Goal: Task Accomplishment & Management: Use online tool/utility

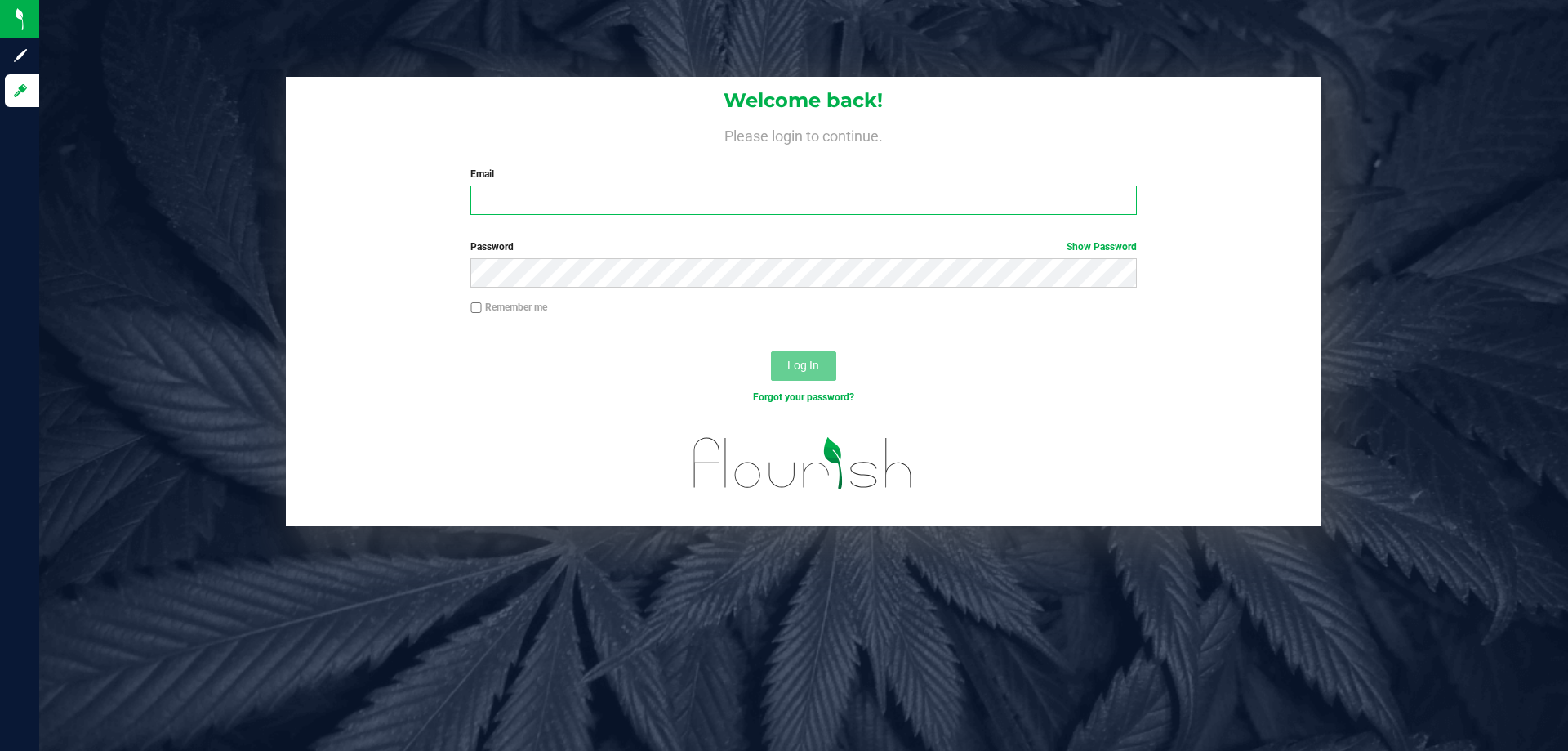
click at [511, 200] on input "Email" at bounding box center [803, 200] width 666 height 30
type input "[EMAIL_ADDRESS][DOMAIN_NAME]"
click at [772, 352] on button "Log In" at bounding box center [804, 366] width 65 height 30
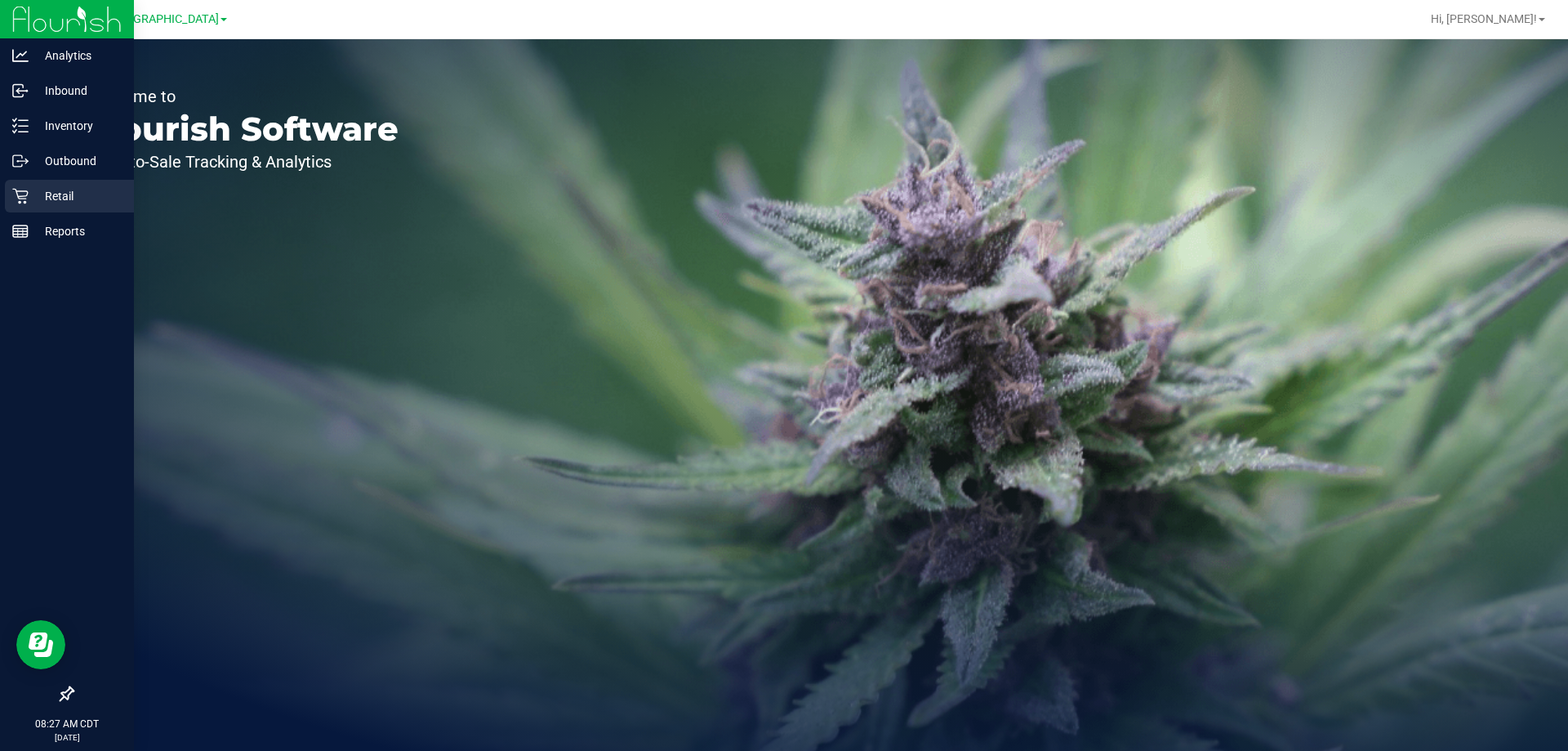
click at [63, 189] on p "Retail" at bounding box center [77, 196] width 98 height 20
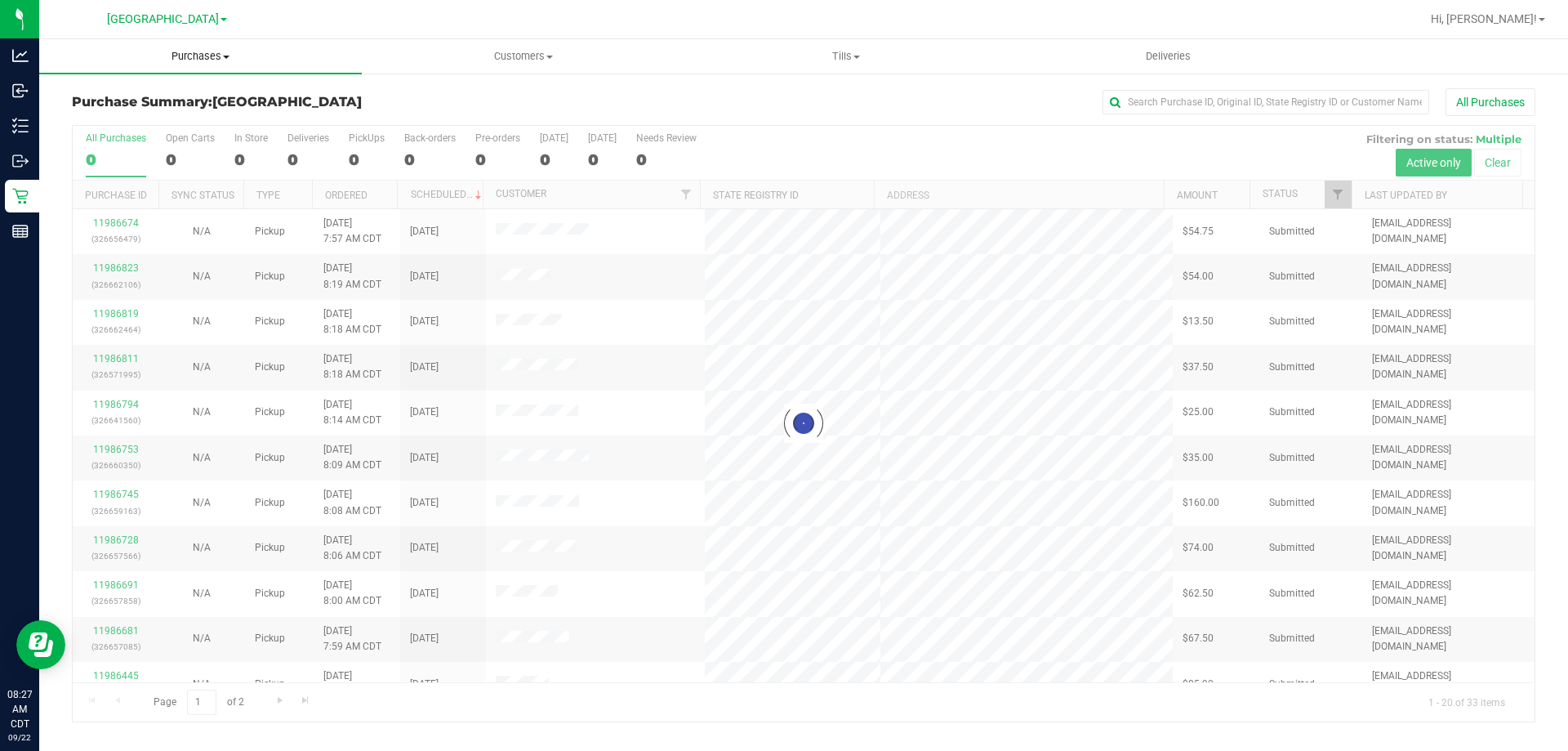
click at [218, 58] on span "Purchases" at bounding box center [201, 55] width 323 height 14
click at [114, 112] on span "Fulfillment" at bounding box center [90, 118] width 101 height 14
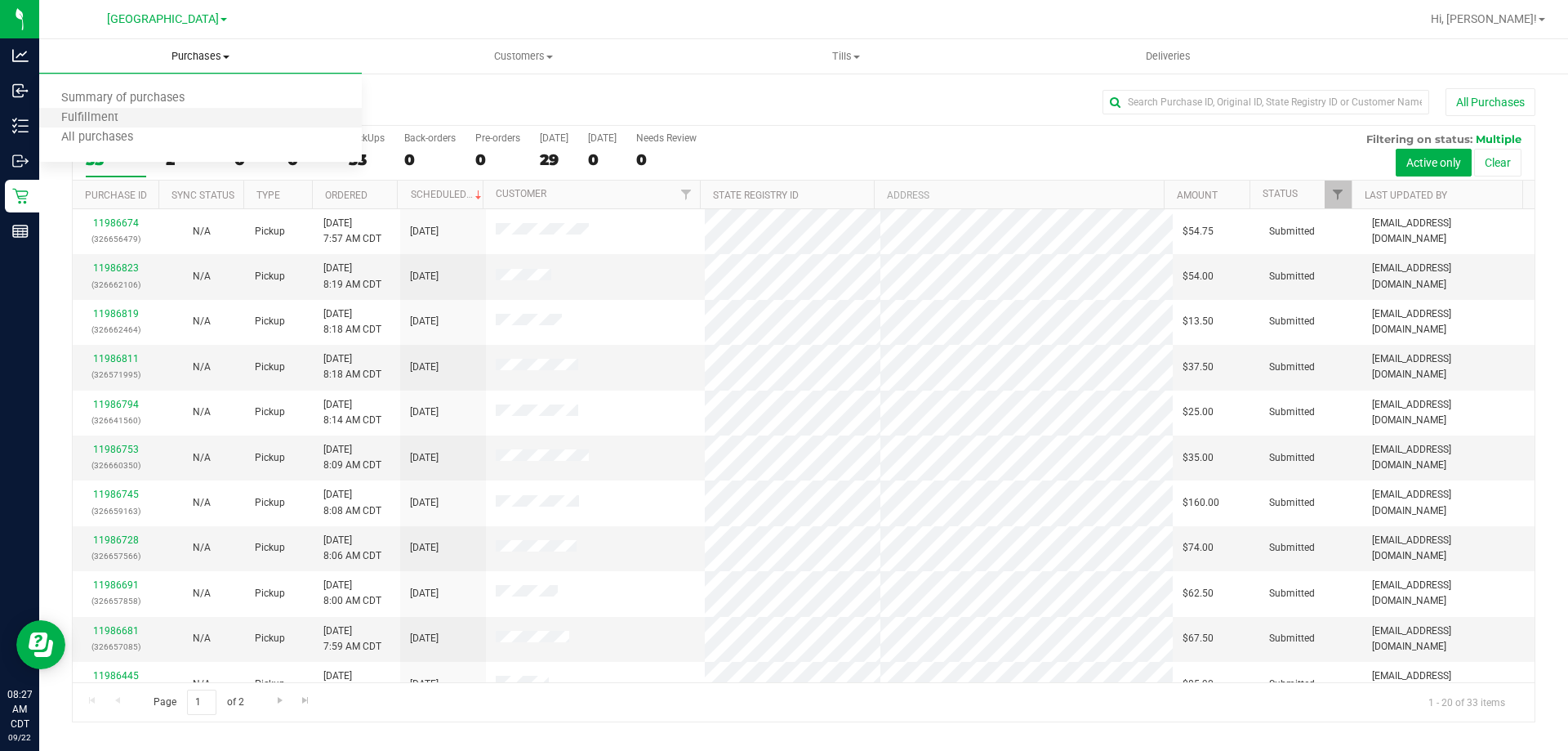
click at [126, 126] on li "Fulfillment" at bounding box center [201, 118] width 323 height 20
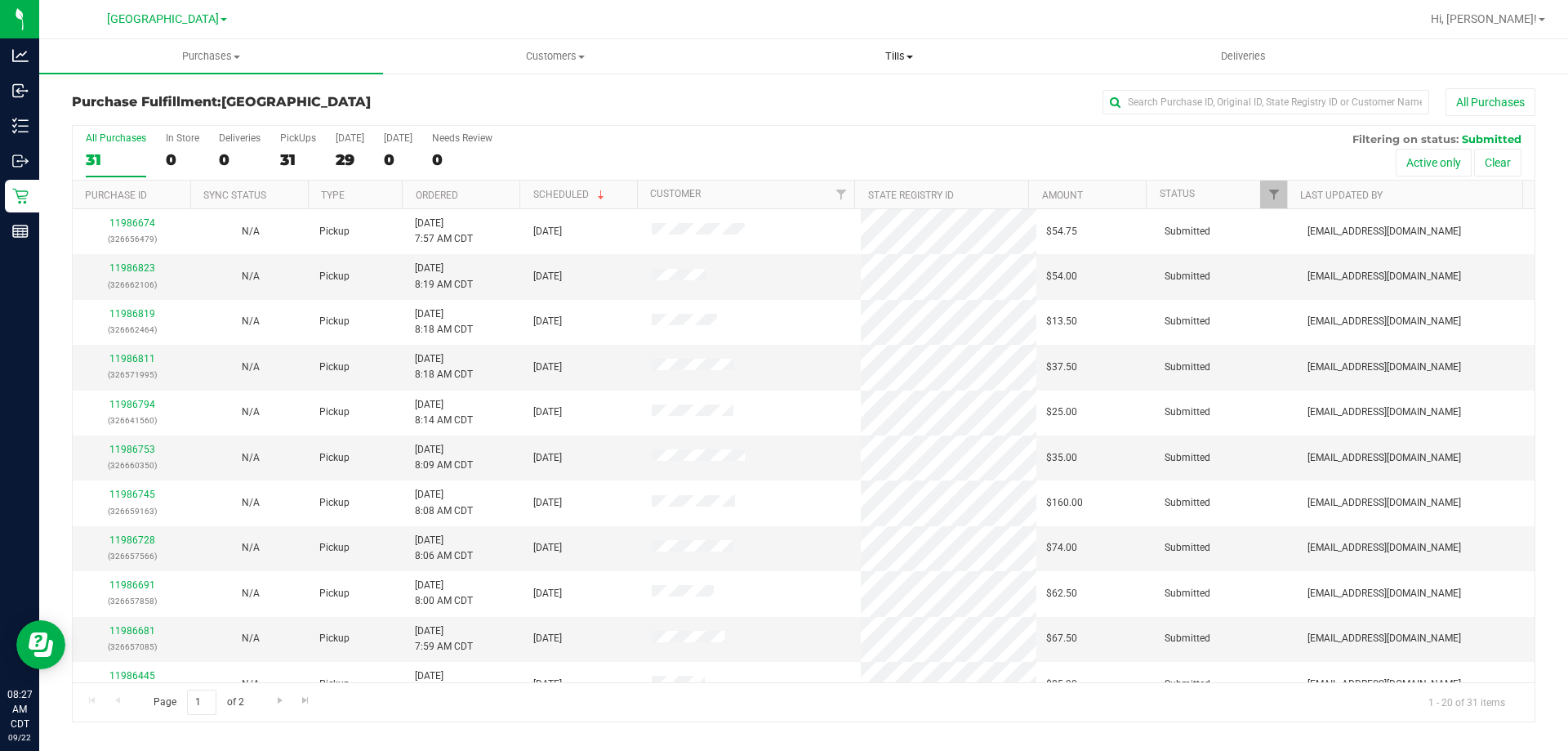
click at [883, 64] on uib-tab-heading "Tills Manage tills Reconcile e-payments" at bounding box center [899, 56] width 342 height 32
click at [805, 95] on span "Manage tills" at bounding box center [781, 98] width 110 height 14
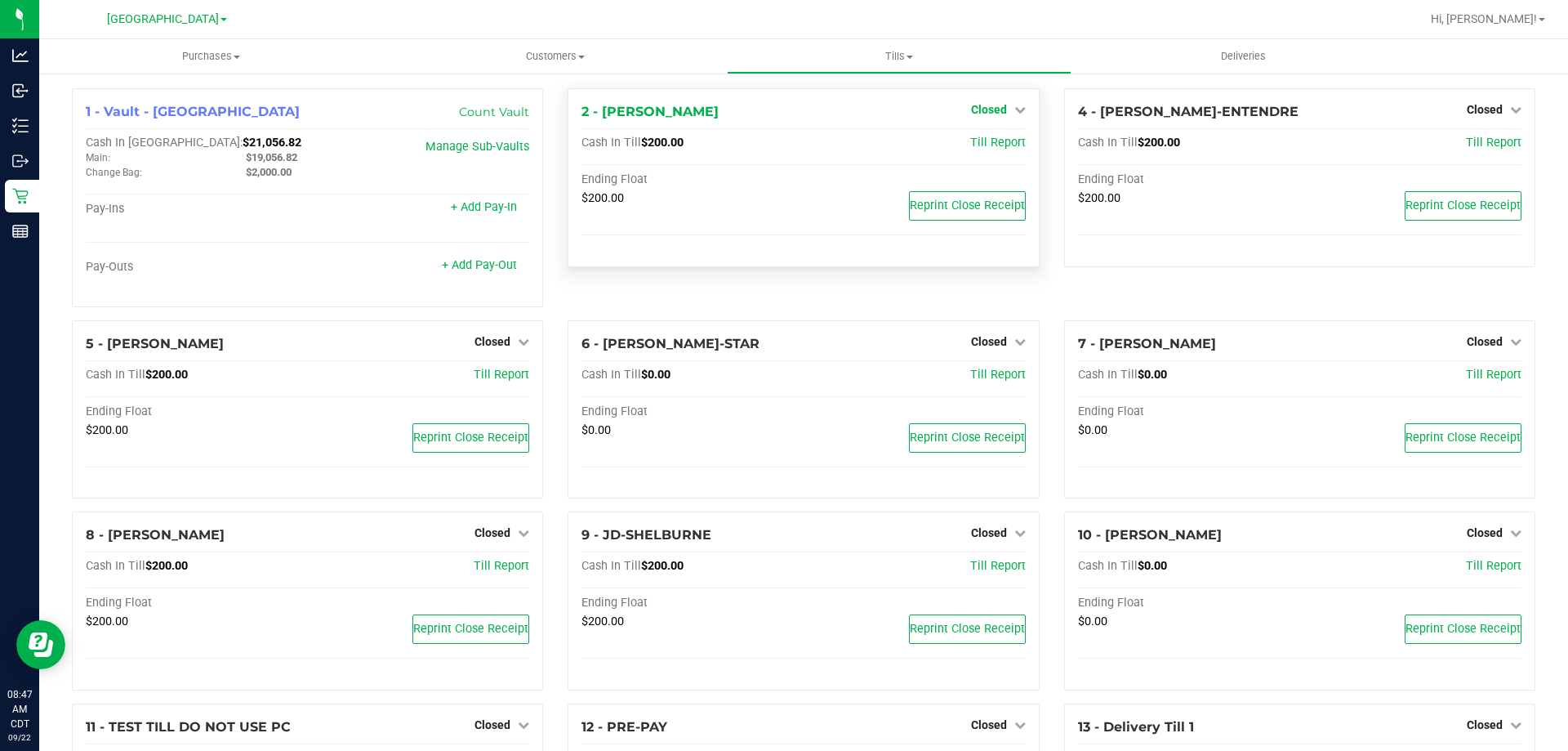
click at [994, 109] on span "Closed" at bounding box center [989, 110] width 36 height 13
click at [963, 205] on span "Reprint Close Receipt" at bounding box center [967, 205] width 116 height 14
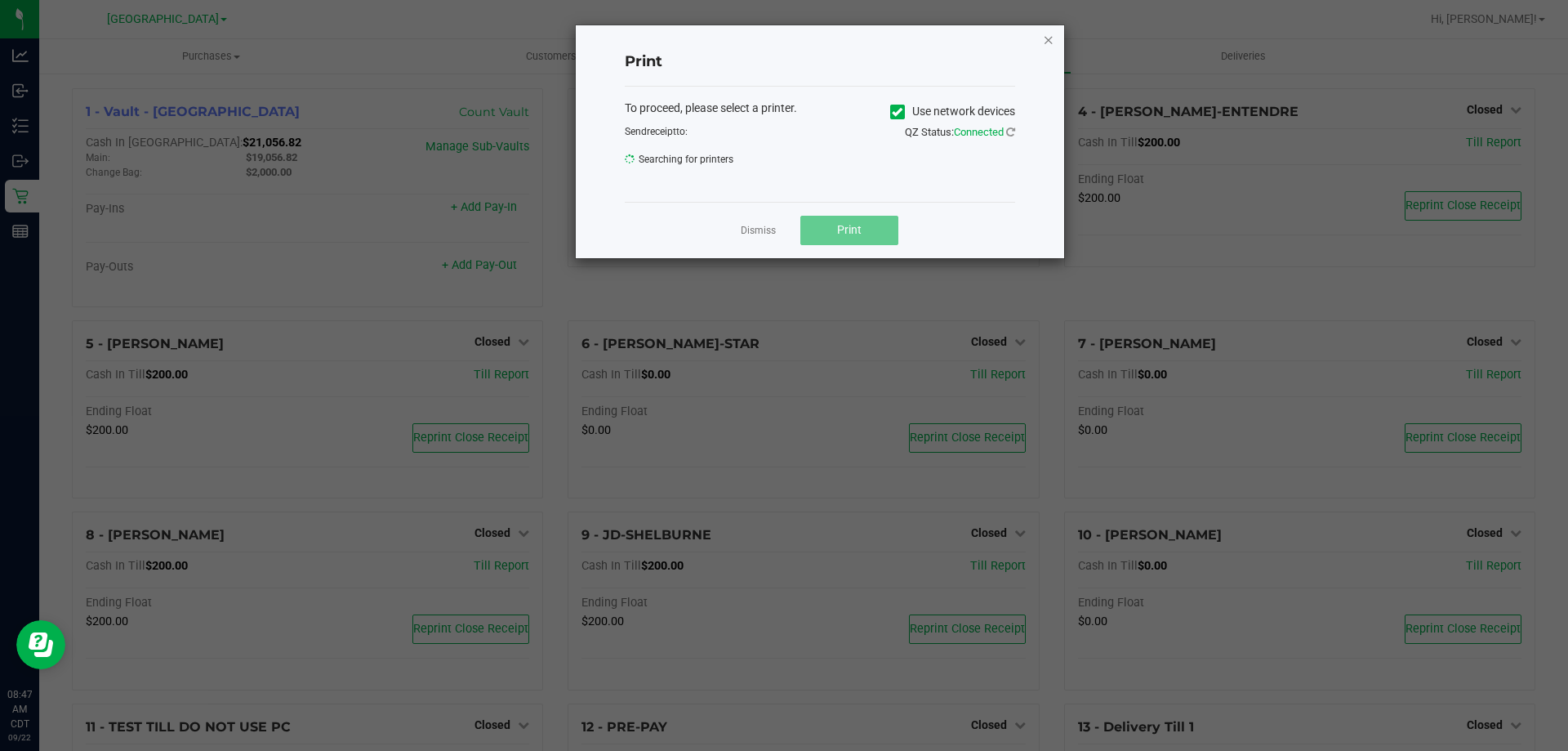
click at [1053, 41] on icon "button" at bounding box center [1049, 39] width 11 height 20
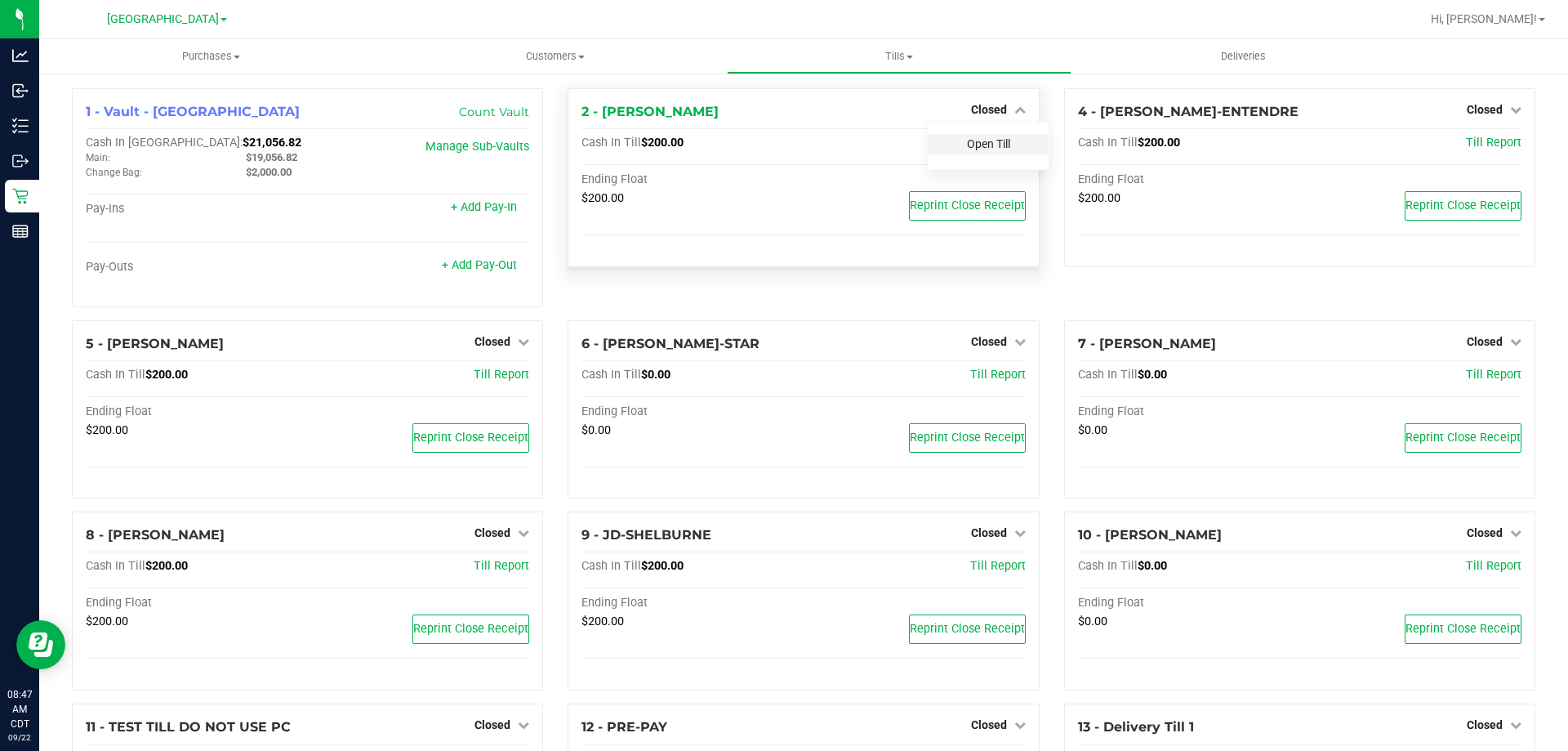
click at [975, 139] on link "Open Till" at bounding box center [988, 144] width 43 height 13
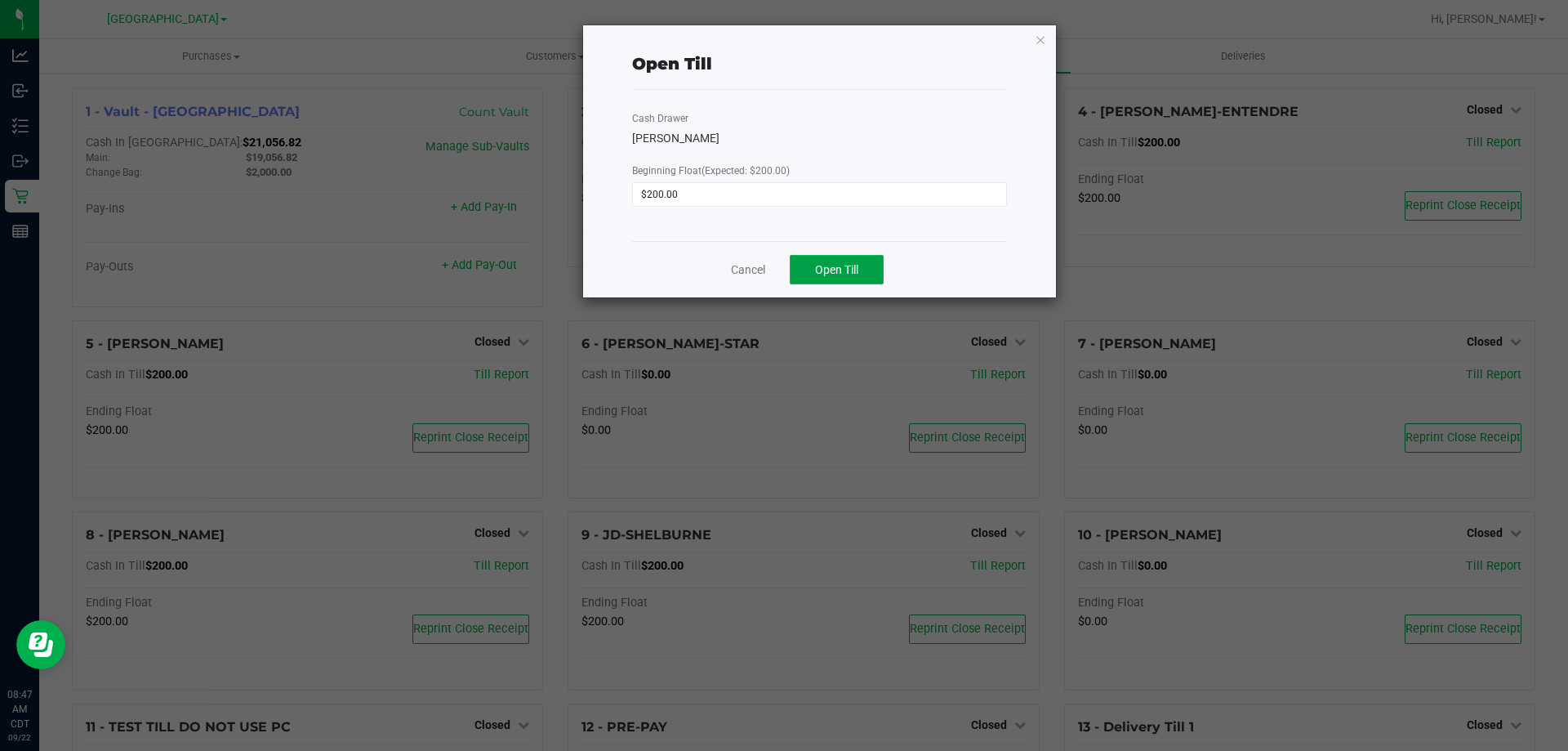
click at [829, 263] on span "Open Till" at bounding box center [837, 269] width 43 height 13
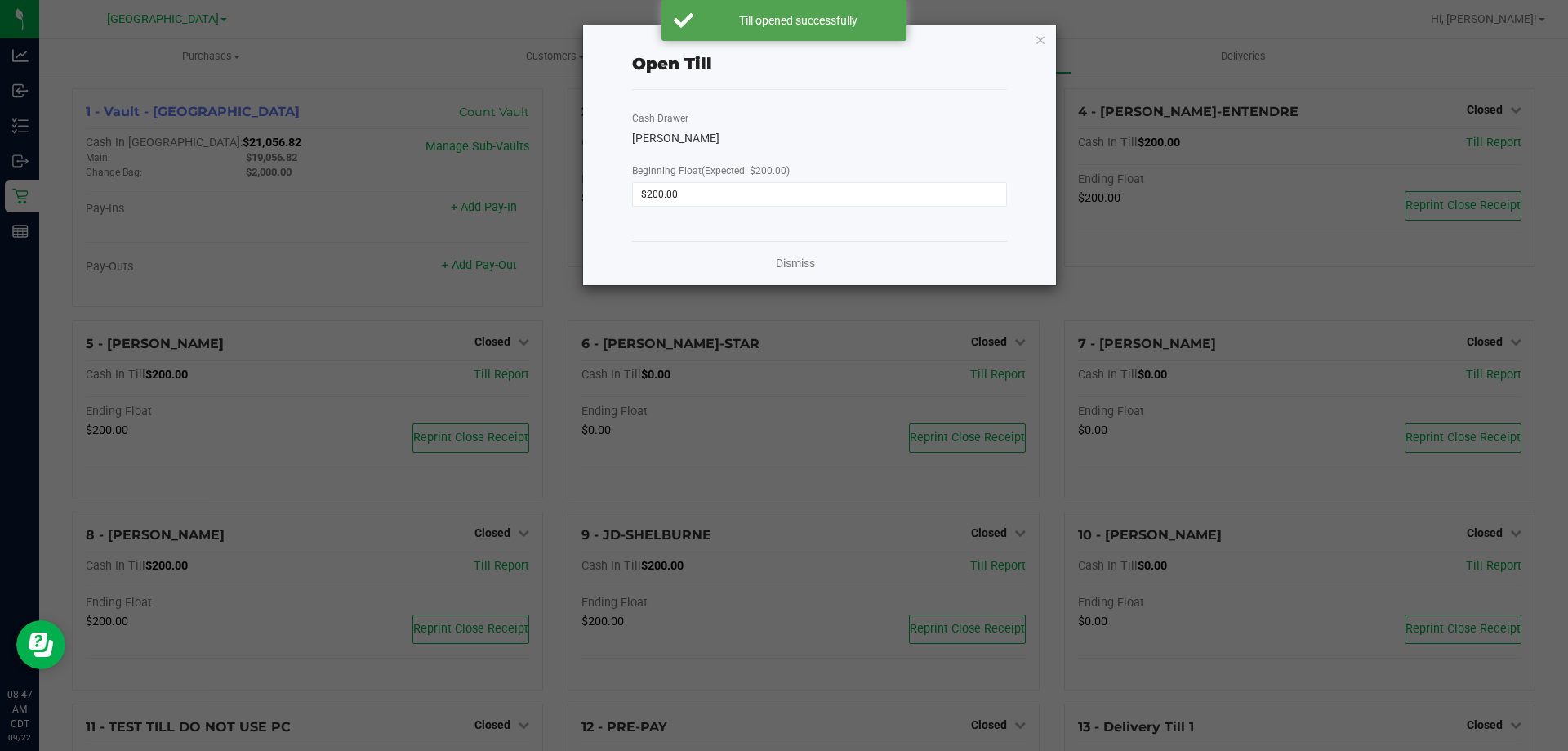
click at [1041, 38] on icon "button" at bounding box center [1041, 39] width 11 height 20
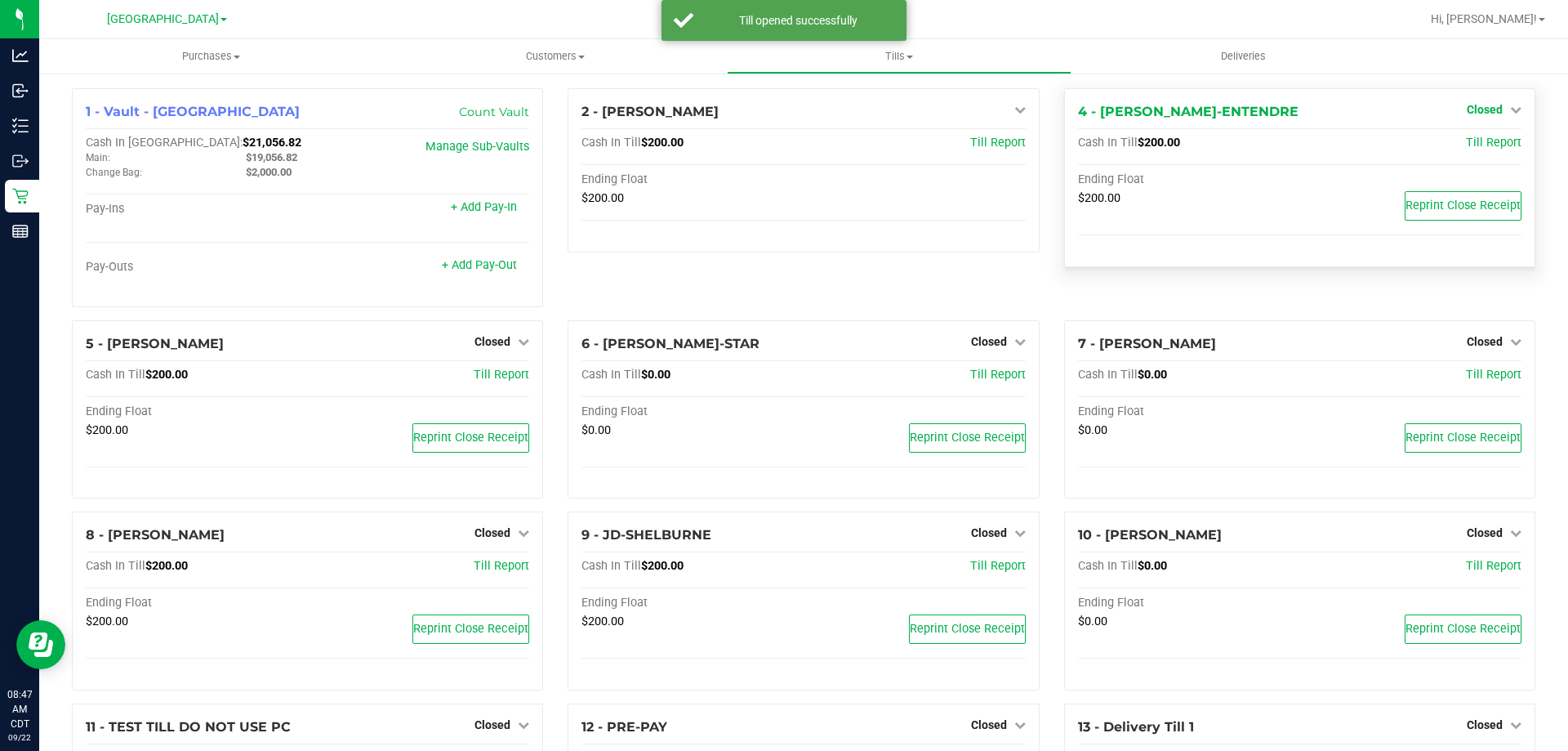
click at [1478, 111] on span "Closed" at bounding box center [1485, 110] width 36 height 13
click at [1470, 145] on link "Open Till" at bounding box center [1484, 144] width 43 height 13
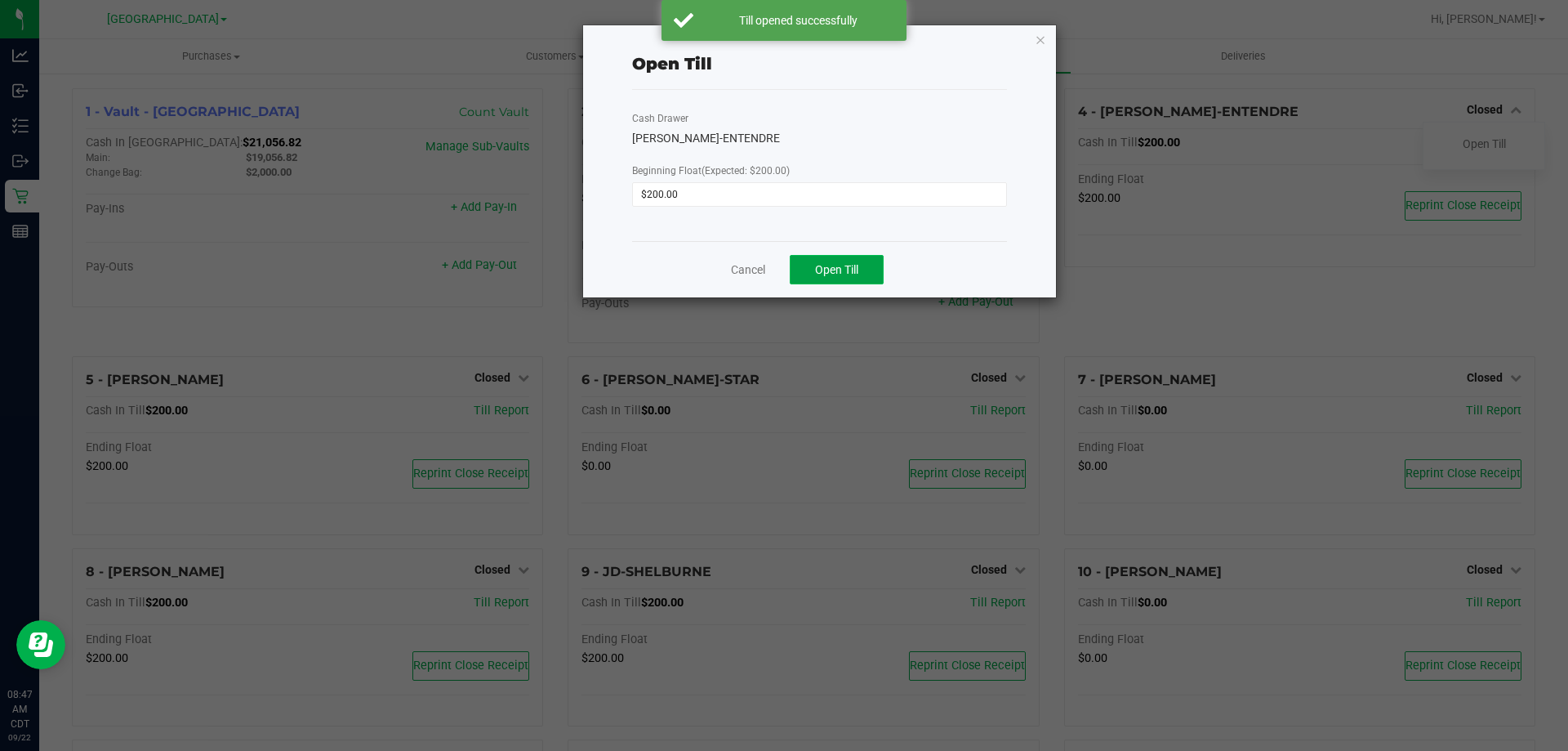
click at [863, 272] on button "Open Till" at bounding box center [837, 269] width 94 height 30
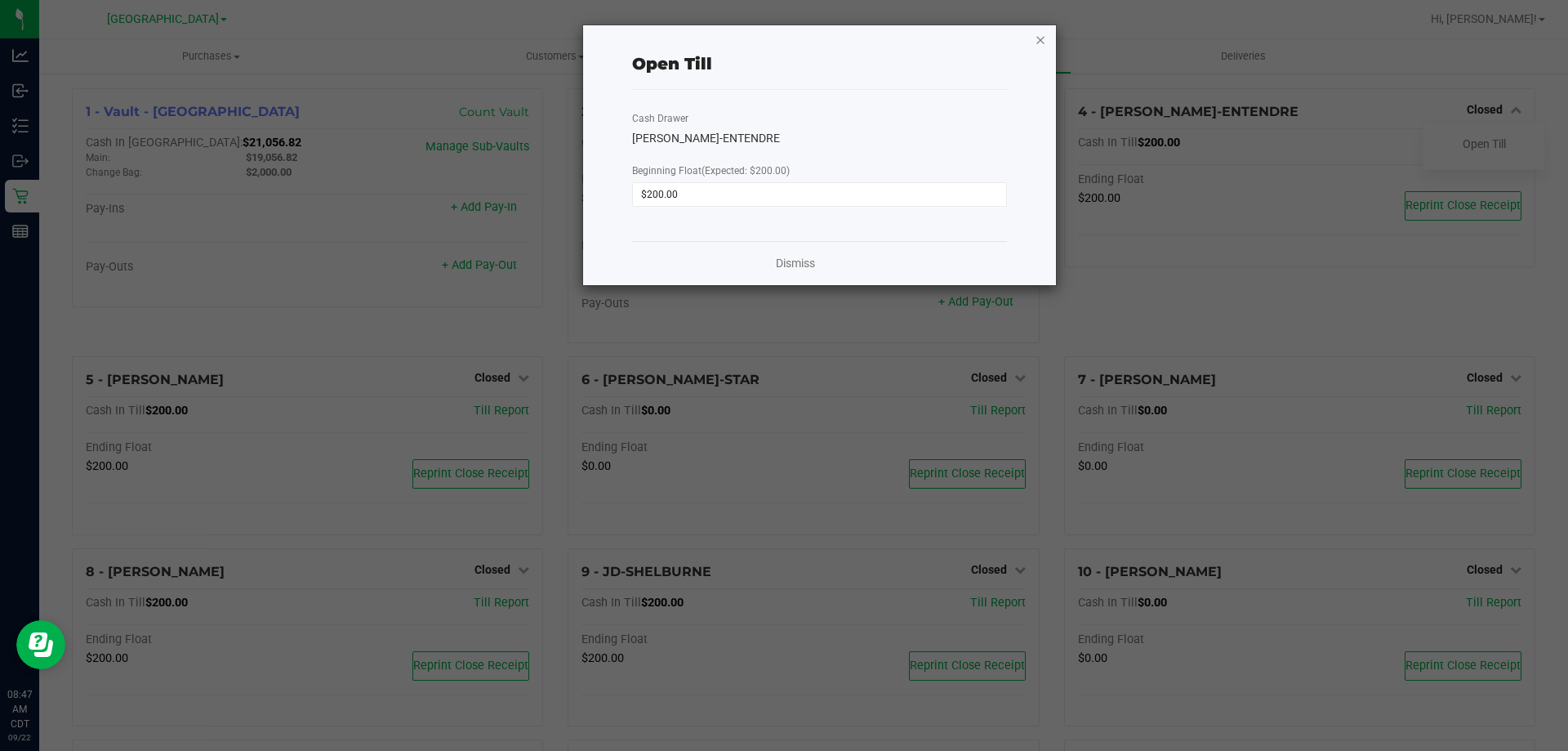
click at [1042, 42] on icon "button" at bounding box center [1041, 39] width 11 height 20
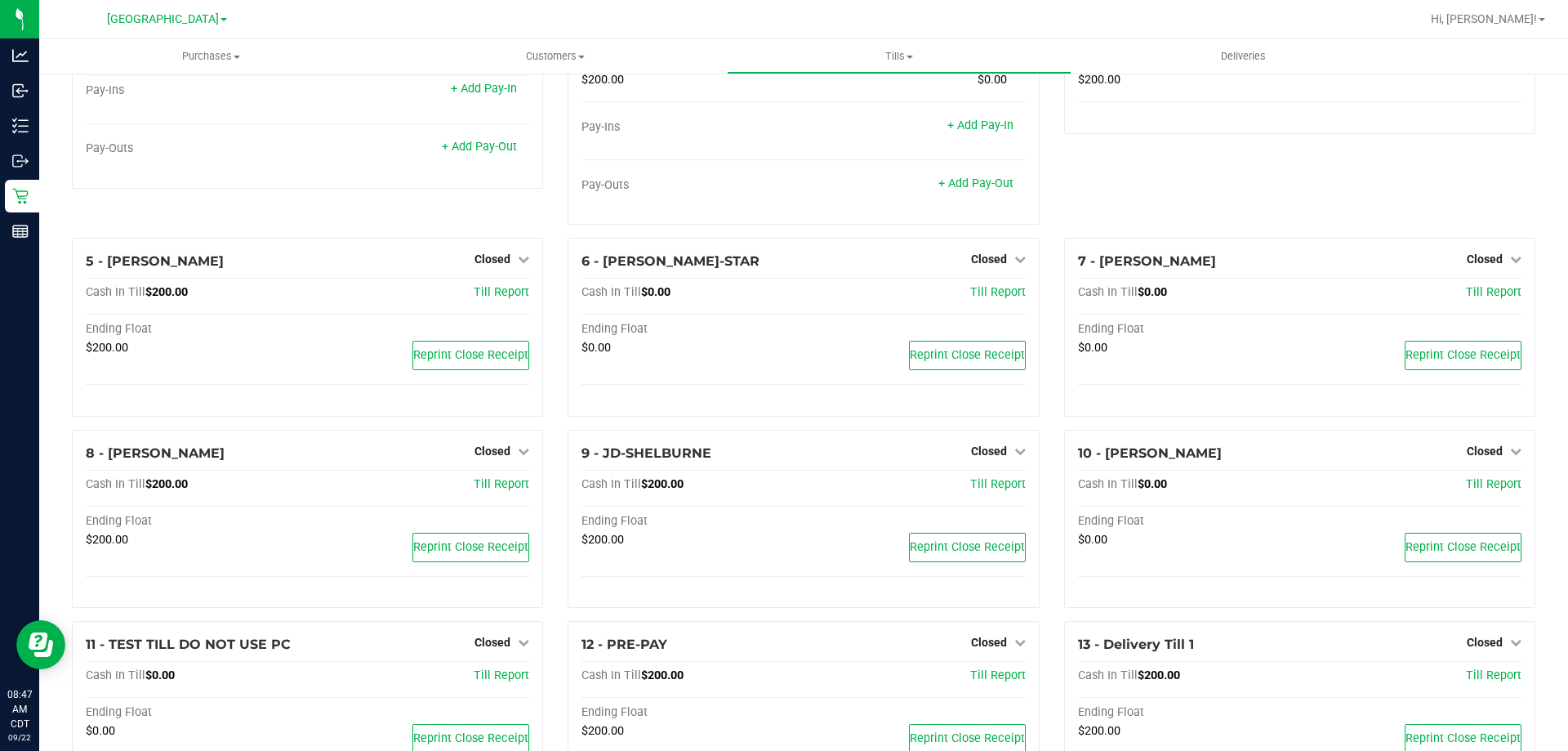
scroll to position [197, 0]
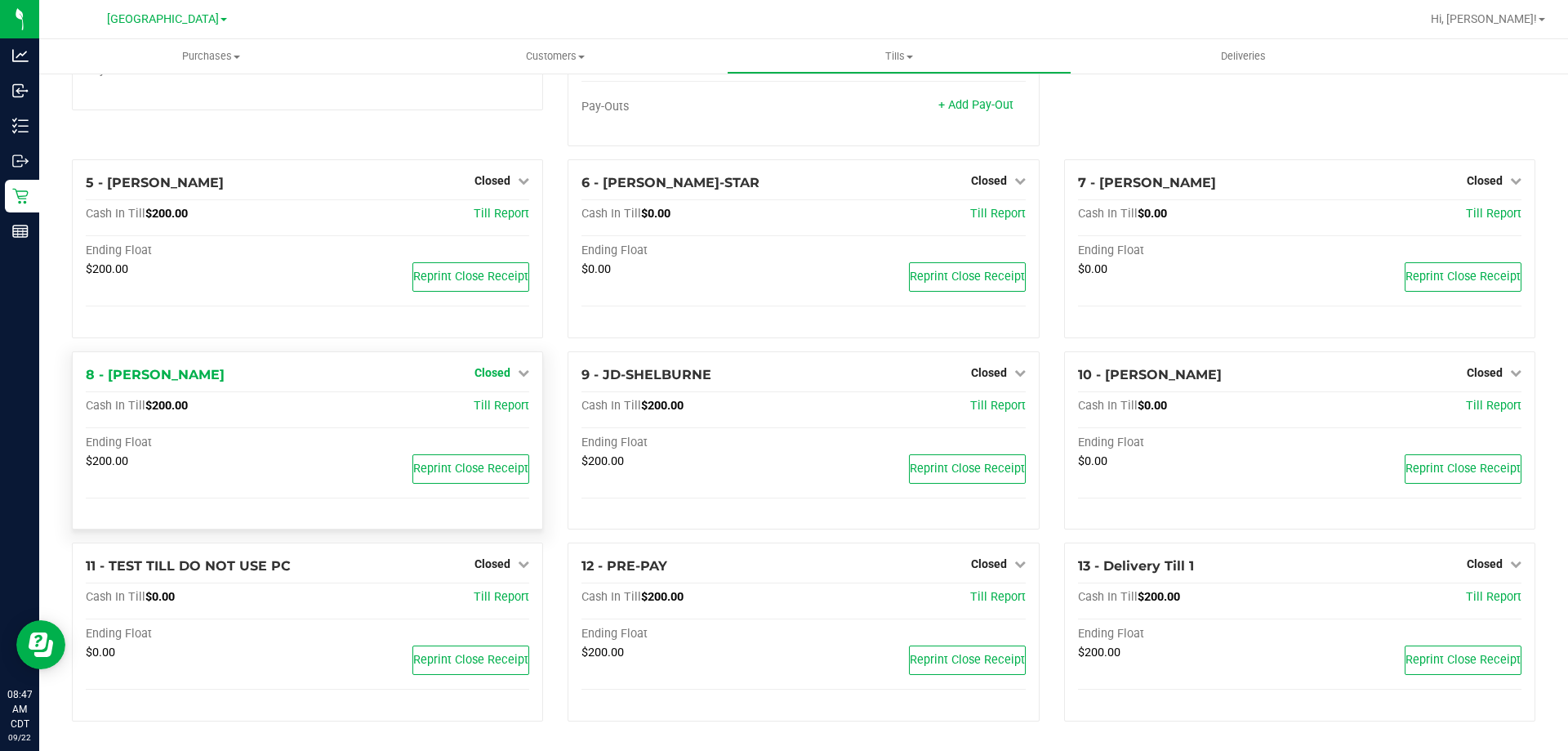
click at [491, 371] on span "Closed" at bounding box center [493, 373] width 36 height 13
click at [505, 406] on link "Open Till" at bounding box center [492, 406] width 43 height 13
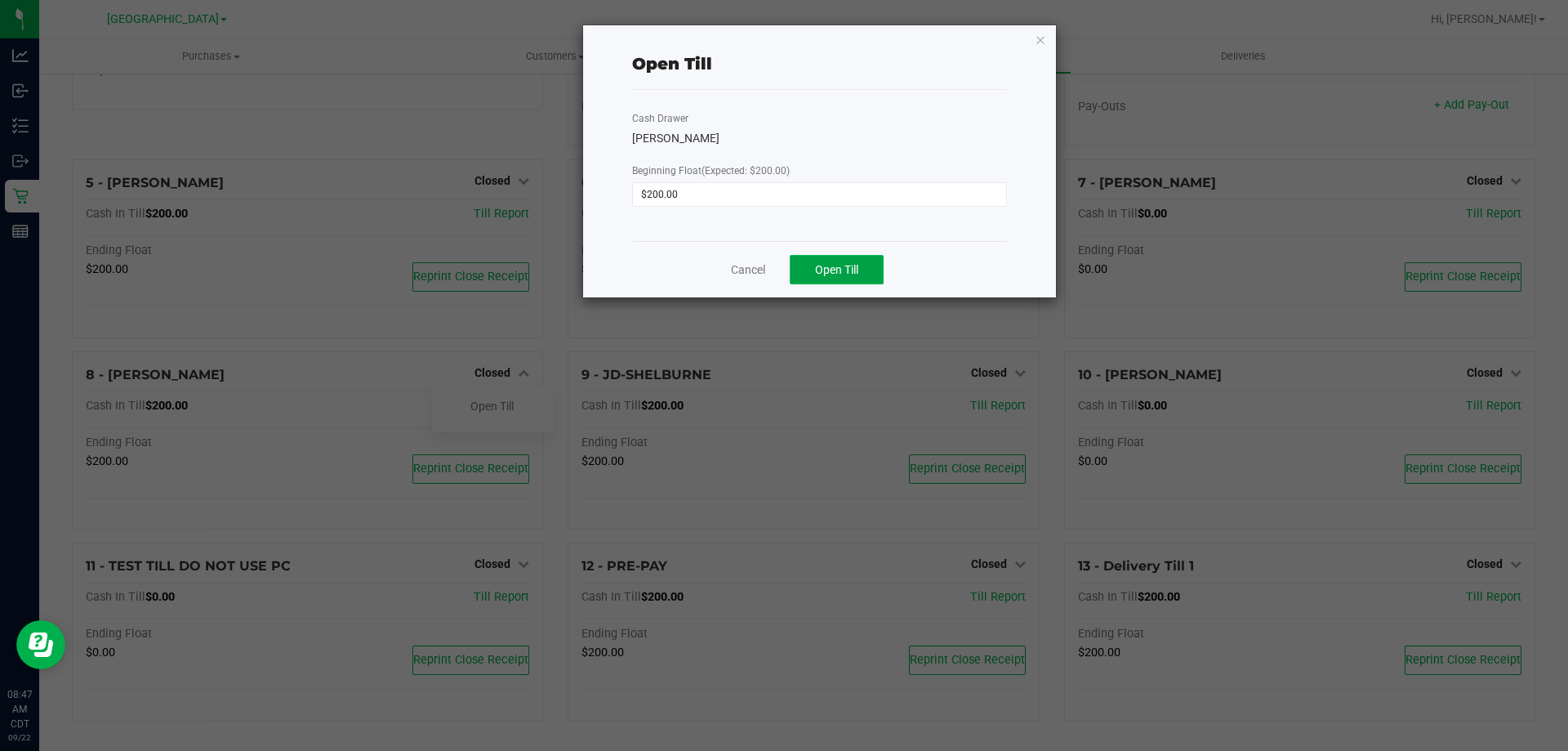
click at [867, 271] on button "Open Till" at bounding box center [837, 269] width 94 height 30
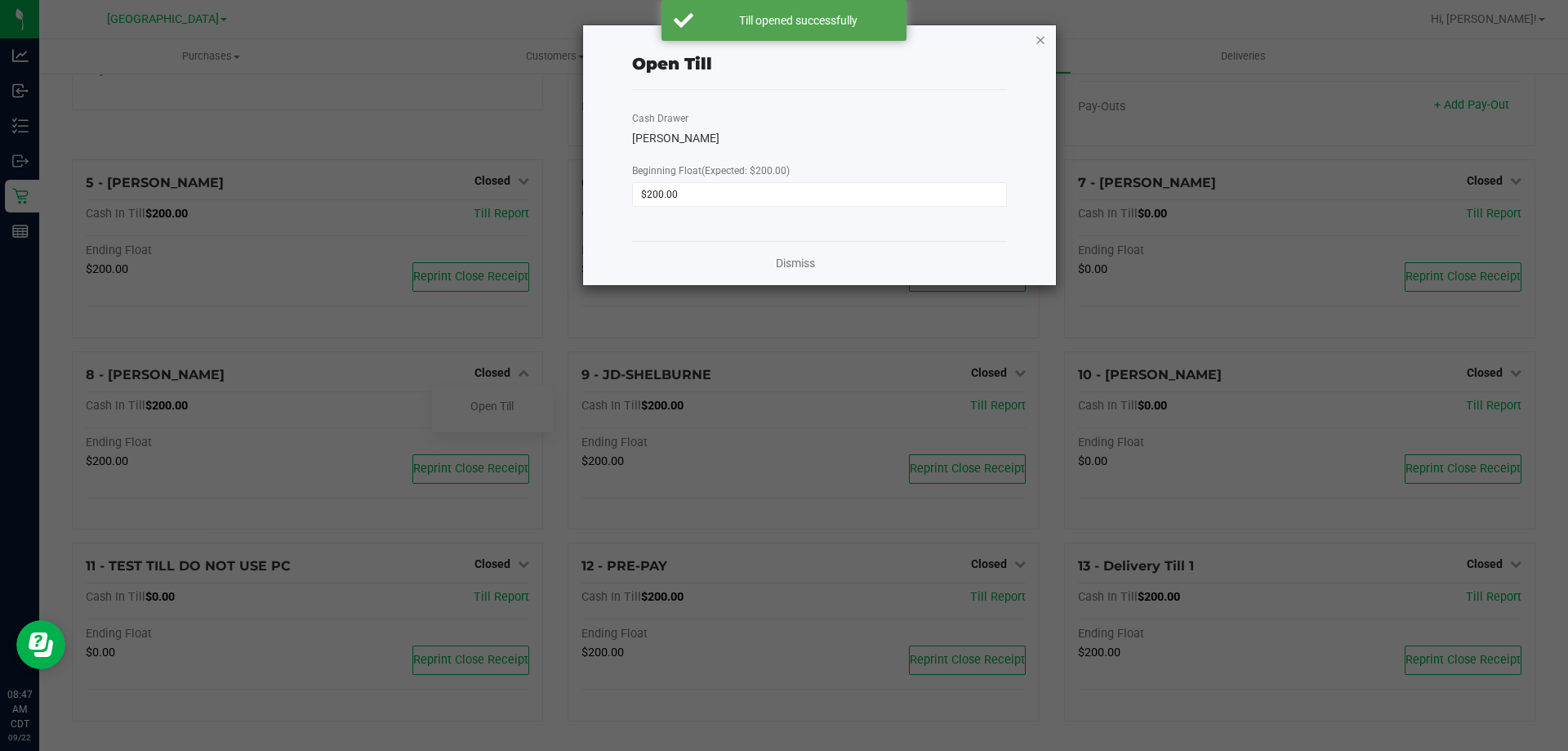
click at [1046, 46] on icon "button" at bounding box center [1041, 39] width 11 height 20
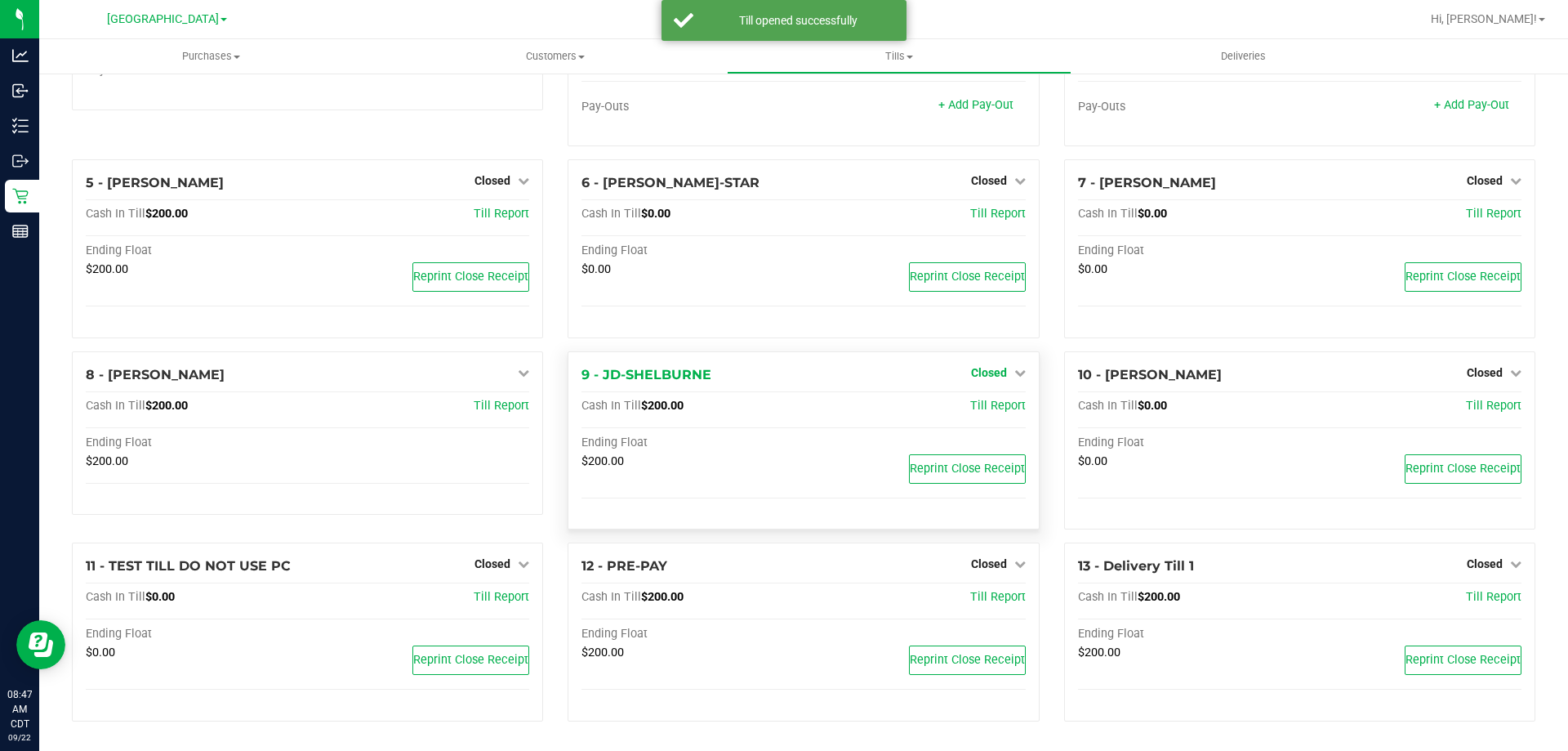
click at [985, 376] on span "Closed" at bounding box center [989, 373] width 36 height 13
click at [992, 404] on link "Open Till" at bounding box center [988, 406] width 43 height 13
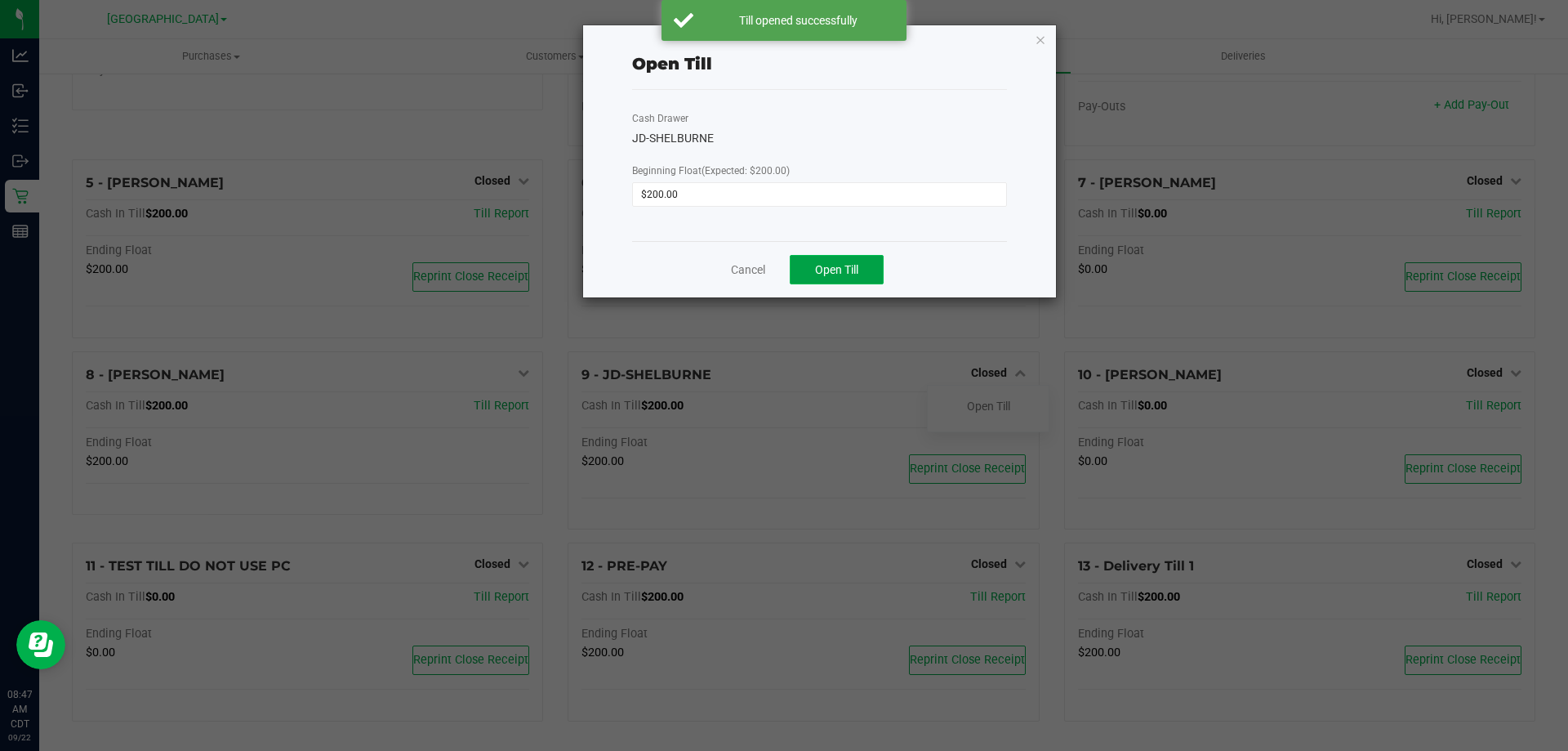
click at [850, 268] on span "Open Till" at bounding box center [837, 269] width 43 height 13
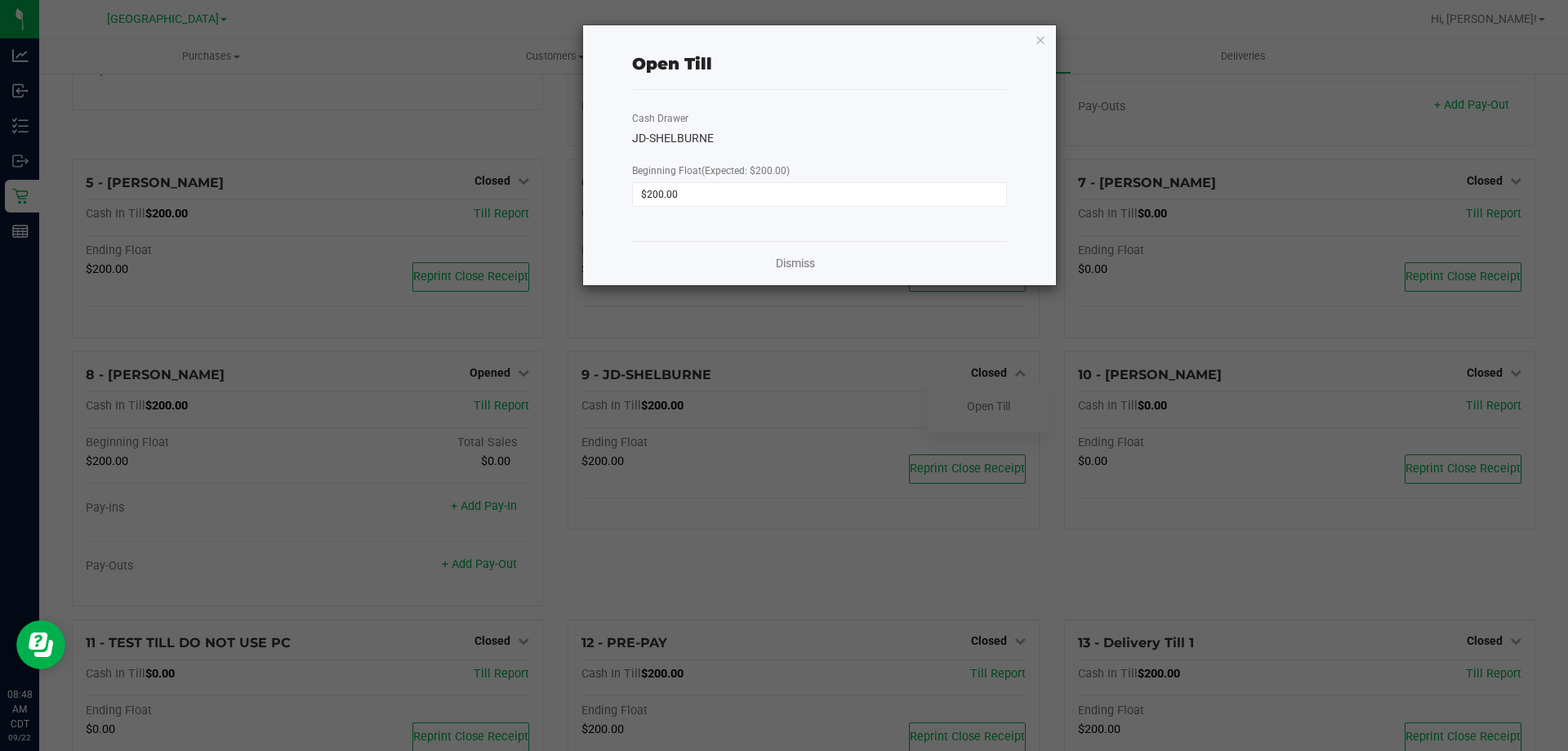
click at [1041, 41] on icon "button" at bounding box center [1041, 39] width 11 height 20
